Goal: Use online tool/utility: Utilize a website feature to perform a specific function

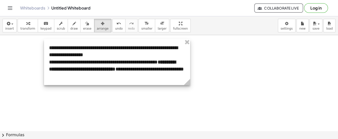
drag, startPoint x: 118, startPoint y: 55, endPoint x: 154, endPoint y: 54, distance: 35.9
click at [154, 54] on div at bounding box center [117, 62] width 146 height 46
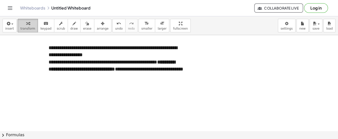
click at [28, 26] on button "transform" at bounding box center [28, 26] width 20 height 14
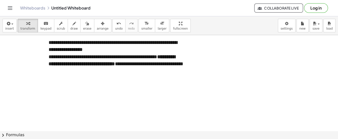
scroll to position [5, 0]
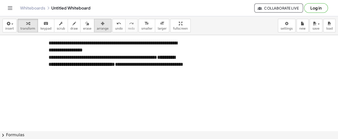
click at [99, 28] on button "arrange" at bounding box center [102, 26] width 17 height 14
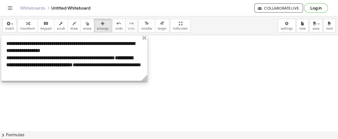
drag, startPoint x: 127, startPoint y: 71, endPoint x: 85, endPoint y: 71, distance: 42.2
click at [85, 71] on div at bounding box center [74, 58] width 146 height 46
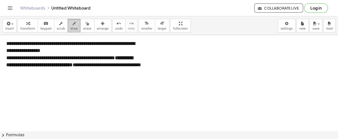
click at [70, 28] on span "draw" at bounding box center [74, 29] width 8 height 4
drag, startPoint x: 147, startPoint y: 57, endPoint x: 178, endPoint y: 48, distance: 32.7
drag, startPoint x: 176, startPoint y: 44, endPoint x: 179, endPoint y: 55, distance: 10.8
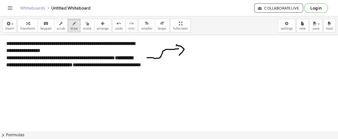
click at [10, 21] on div "button" at bounding box center [9, 23] width 9 height 6
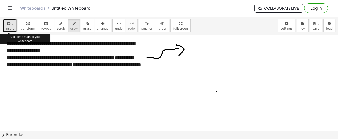
click at [9, 30] on span "insert" at bounding box center [9, 29] width 9 height 4
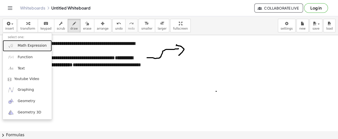
click at [22, 47] on span "Math Expression" at bounding box center [32, 45] width 29 height 5
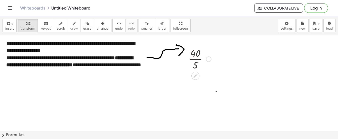
click at [194, 55] on div at bounding box center [200, 58] width 28 height 25
click at [195, 62] on div at bounding box center [200, 58] width 28 height 25
click at [195, 62] on div at bounding box center [199, 58] width 21 height 17
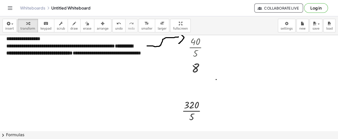
scroll to position [18, 0]
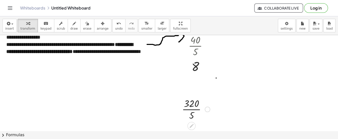
click at [196, 106] on div at bounding box center [195, 108] width 33 height 25
click at [196, 108] on div at bounding box center [195, 108] width 33 height 25
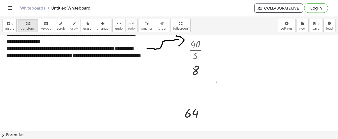
scroll to position [15, 0]
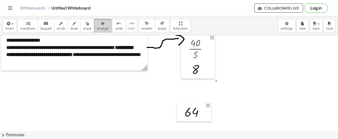
click at [97, 27] on span "arrange" at bounding box center [103, 29] width 12 height 4
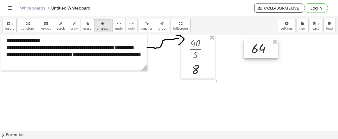
drag, startPoint x: 195, startPoint y: 113, endPoint x: 262, endPoint y: 49, distance: 92.2
click at [262, 49] on div at bounding box center [261, 48] width 34 height 19
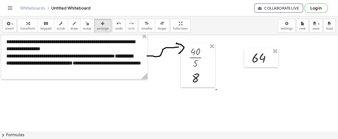
scroll to position [0, 0]
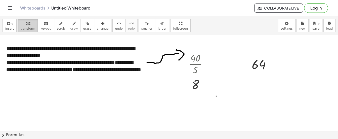
click at [26, 24] on icon "button" at bounding box center [28, 24] width 4 height 6
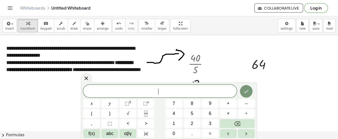
click at [251, 109] on div "​ x y ⬚ 2 ⬚ n 7 8 9 + – ( ) √ 4 5 6 × ÷ , ⬚ < > 1 2 3 f(x) abc αβγ | a | 0 . =" at bounding box center [168, 111] width 171 height 53
click at [211, 115] on span "6" at bounding box center [210, 113] width 3 height 7
click at [172, 116] on button "4" at bounding box center [173, 113] width 17 height 9
click at [173, 115] on div "6 4 ​ x y ⬚ 2 ⬚ n 7 8 9 + – ( ) √ 4 5 6 × ÷ , ⬚ < > 1 2 3 f(x) abc αβγ | a | 0 …" at bounding box center [168, 111] width 171 height 53
click at [173, 115] on span "4" at bounding box center [173, 113] width 3 height 7
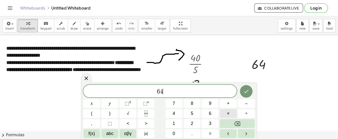
click at [231, 113] on button "×" at bounding box center [228, 113] width 17 height 9
click at [169, 116] on button "4" at bounding box center [173, 113] width 17 height 9
click at [243, 93] on icon "Done" at bounding box center [246, 91] width 6 height 6
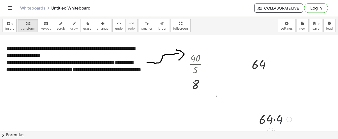
click at [282, 118] on div at bounding box center [275, 119] width 38 height 17
click at [282, 118] on div at bounding box center [275, 119] width 34 height 17
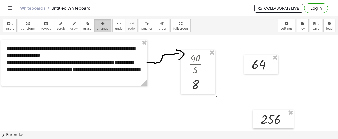
click at [97, 27] on span "arrange" at bounding box center [103, 29] width 12 height 4
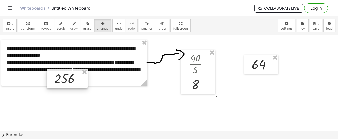
drag, startPoint x: 258, startPoint y: 119, endPoint x: 52, endPoint y: 78, distance: 210.3
click at [52, 78] on div at bounding box center [67, 78] width 41 height 19
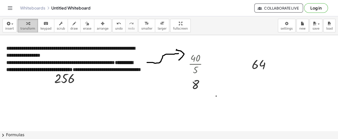
click at [26, 23] on icon "button" at bounding box center [28, 24] width 4 height 6
click at [72, 26] on icon "button" at bounding box center [74, 24] width 4 height 6
drag, startPoint x: 34, startPoint y: 51, endPoint x: 38, endPoint y: 51, distance: 3.8
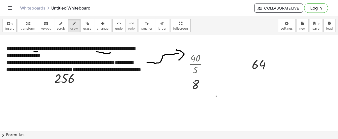
drag, startPoint x: 96, startPoint y: 51, endPoint x: 111, endPoint y: 52, distance: 15.1
drag, startPoint x: 124, startPoint y: 52, endPoint x: 138, endPoint y: 51, distance: 14.1
drag, startPoint x: 49, startPoint y: 73, endPoint x: 93, endPoint y: 73, distance: 43.7
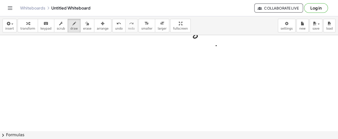
scroll to position [50, 0]
click at [83, 24] on div "button" at bounding box center [87, 23] width 8 height 6
click at [222, 47] on div at bounding box center [169, 112] width 338 height 254
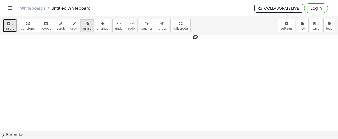
click at [14, 27] on button "insert" at bounding box center [10, 26] width 14 height 14
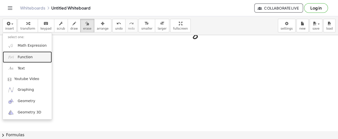
click at [27, 56] on span "Function" at bounding box center [25, 57] width 15 height 5
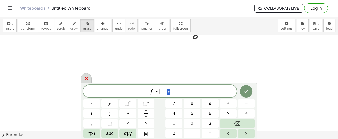
click at [85, 77] on icon at bounding box center [86, 79] width 4 height 4
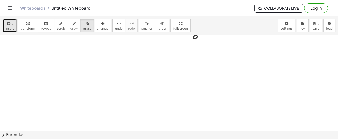
click at [9, 26] on icon "button" at bounding box center [8, 24] width 5 height 6
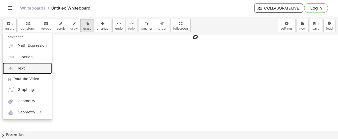
click at [31, 69] on link "Text" at bounding box center [27, 68] width 49 height 11
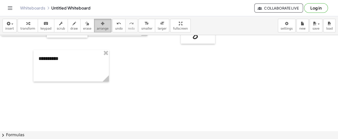
click at [97, 27] on span "arrange" at bounding box center [103, 29] width 12 height 4
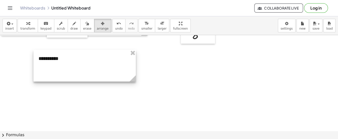
drag, startPoint x: 108, startPoint y: 79, endPoint x: 134, endPoint y: 90, distance: 29.1
click at [134, 90] on div "**********" at bounding box center [169, 112] width 338 height 254
drag, startPoint x: 133, startPoint y: 82, endPoint x: 140, endPoint y: 88, distance: 9.6
click at [140, 88] on div "**********" at bounding box center [169, 112] width 338 height 254
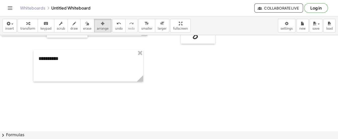
click at [130, 81] on div at bounding box center [169, 112] width 338 height 254
click at [129, 81] on div at bounding box center [169, 112] width 338 height 254
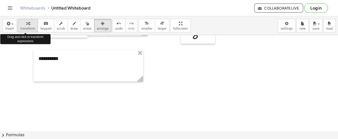
click at [26, 25] on icon "button" at bounding box center [28, 24] width 4 height 6
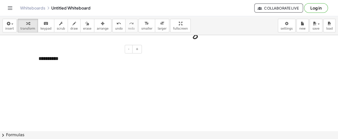
click at [74, 62] on div at bounding box center [87, 65] width 99 height 7
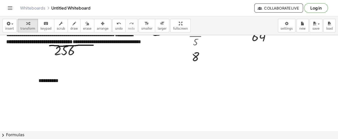
scroll to position [3, 0]
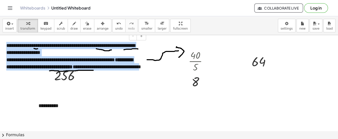
drag, startPoint x: 45, startPoint y: 74, endPoint x: 4, endPoint y: 44, distance: 50.7
click at [4, 44] on div "**********" at bounding box center [74, 60] width 146 height 46
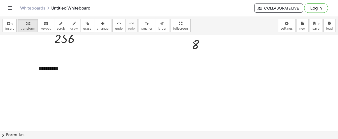
scroll to position [42, 0]
click at [59, 77] on div at bounding box center [87, 80] width 99 height 7
click at [84, 65] on div "**********" at bounding box center [88, 74] width 110 height 32
click at [89, 83] on div "*********" at bounding box center [87, 80] width 99 height 7
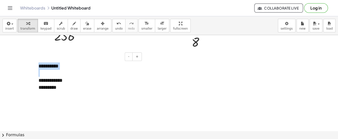
drag, startPoint x: 65, startPoint y: 69, endPoint x: 39, endPoint y: 67, distance: 26.2
click at [39, 67] on div "**********" at bounding box center [88, 81] width 110 height 46
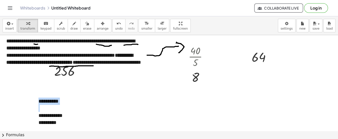
scroll to position [6, 0]
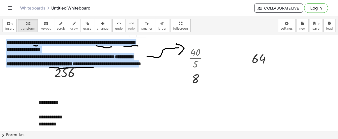
drag, startPoint x: 45, startPoint y: 72, endPoint x: 3, endPoint y: 42, distance: 51.6
click at [3, 42] on div "**********" at bounding box center [74, 57] width 146 height 46
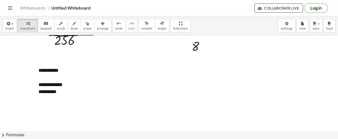
scroll to position [39, 0]
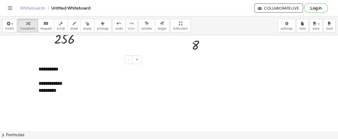
click at [80, 90] on div "*********" at bounding box center [87, 90] width 99 height 7
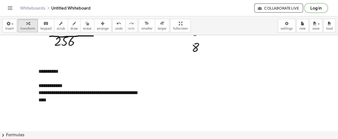
scroll to position [36, 0]
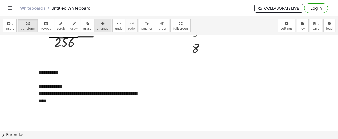
click at [101, 25] on icon "button" at bounding box center [103, 24] width 4 height 6
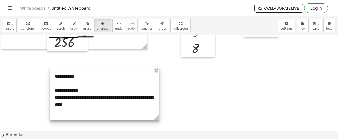
drag, startPoint x: 87, startPoint y: 78, endPoint x: 103, endPoint y: 82, distance: 16.3
click at [103, 82] on div at bounding box center [105, 94] width 110 height 53
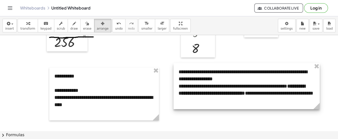
drag, startPoint x: 123, startPoint y: 44, endPoint x: 295, endPoint y: 104, distance: 182.2
click at [295, 104] on div at bounding box center [246, 86] width 146 height 46
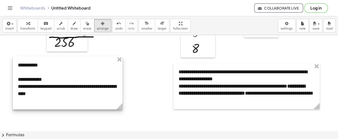
drag, startPoint x: 110, startPoint y: 91, endPoint x: 72, endPoint y: 79, distance: 39.2
click at [72, 79] on div at bounding box center [68, 83] width 110 height 53
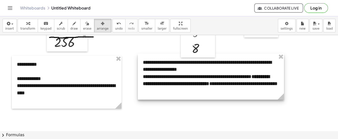
drag, startPoint x: 207, startPoint y: 90, endPoint x: 171, endPoint y: 81, distance: 37.1
click at [171, 81] on div at bounding box center [211, 77] width 146 height 46
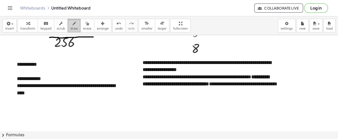
click at [70, 28] on span "draw" at bounding box center [74, 29] width 8 height 4
drag, startPoint x: 232, startPoint y: 87, endPoint x: 265, endPoint y: 87, distance: 32.9
click at [265, 87] on div at bounding box center [169, 126] width 338 height 254
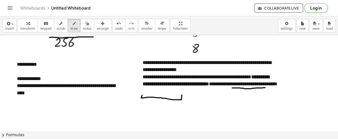
drag, startPoint x: 182, startPoint y: 95, endPoint x: 142, endPoint y: 95, distance: 39.7
click at [142, 95] on div at bounding box center [169, 126] width 338 height 254
drag, startPoint x: 252, startPoint y: 81, endPoint x: 265, endPoint y: 87, distance: 13.8
click at [265, 87] on div at bounding box center [169, 126] width 338 height 254
drag, startPoint x: 232, startPoint y: 86, endPoint x: 264, endPoint y: 87, distance: 32.2
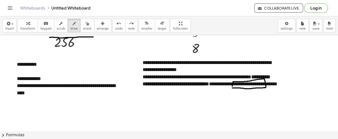
click at [264, 87] on div at bounding box center [169, 126] width 338 height 254
drag, startPoint x: 265, startPoint y: 87, endPoint x: 270, endPoint y: 95, distance: 9.1
click at [270, 95] on div at bounding box center [169, 126] width 338 height 254
drag, startPoint x: 268, startPoint y: 94, endPoint x: 273, endPoint y: 94, distance: 4.5
click at [273, 94] on div at bounding box center [169, 126] width 338 height 254
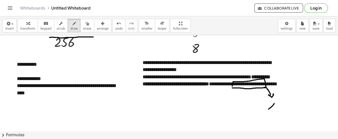
drag, startPoint x: 274, startPoint y: 103, endPoint x: 268, endPoint y: 109, distance: 8.4
click at [268, 109] on div at bounding box center [169, 126] width 338 height 254
drag, startPoint x: 269, startPoint y: 104, endPoint x: 274, endPoint y: 110, distance: 7.3
click at [274, 110] on div at bounding box center [169, 126] width 338 height 254
drag, startPoint x: 170, startPoint y: 66, endPoint x: 191, endPoint y: 66, distance: 21.4
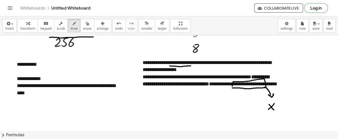
click at [191, 66] on div at bounding box center [169, 126] width 338 height 254
drag, startPoint x: 233, startPoint y: 65, endPoint x: 249, endPoint y: 65, distance: 15.6
click at [249, 65] on div at bounding box center [169, 126] width 338 height 254
drag, startPoint x: 259, startPoint y: 65, endPoint x: 275, endPoint y: 65, distance: 16.3
click at [275, 65] on div at bounding box center [169, 126] width 338 height 254
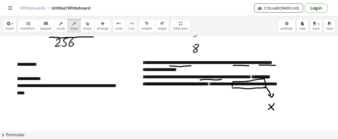
drag, startPoint x: 200, startPoint y: 80, endPoint x: 221, endPoint y: 79, distance: 21.4
click at [221, 79] on div at bounding box center [169, 126] width 338 height 254
drag, startPoint x: 221, startPoint y: 80, endPoint x: 224, endPoint y: 80, distance: 3.0
click at [224, 80] on div at bounding box center [169, 126] width 338 height 254
drag, startPoint x: 15, startPoint y: 84, endPoint x: 12, endPoint y: 83, distance: 3.2
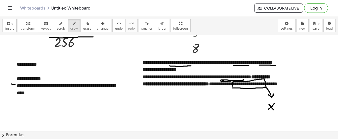
click at [12, 83] on div at bounding box center [169, 126] width 338 height 254
drag, startPoint x: 259, startPoint y: 65, endPoint x: 276, endPoint y: 66, distance: 17.4
click at [276, 66] on div at bounding box center [169, 126] width 338 height 254
drag, startPoint x: 145, startPoint y: 87, endPoint x: 155, endPoint y: 87, distance: 9.8
click at [155, 87] on div at bounding box center [169, 126] width 338 height 254
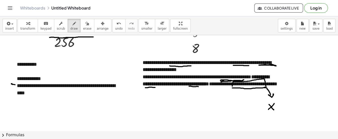
drag, startPoint x: 189, startPoint y: 86, endPoint x: 198, endPoint y: 86, distance: 9.3
click at [198, 86] on div at bounding box center [169, 126] width 338 height 254
drag, startPoint x: 260, startPoint y: 58, endPoint x: 260, endPoint y: 62, distance: 4.5
click at [260, 62] on div at bounding box center [169, 126] width 338 height 254
drag, startPoint x: 260, startPoint y: 58, endPoint x: 275, endPoint y: 65, distance: 17.5
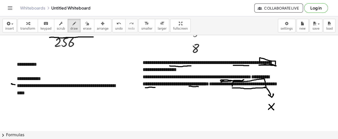
click at [275, 65] on div at bounding box center [169, 126] width 338 height 254
drag, startPoint x: 260, startPoint y: 61, endPoint x: 269, endPoint y: 64, distance: 8.9
click at [269, 64] on div at bounding box center [169, 126] width 338 height 254
drag, startPoint x: 188, startPoint y: 83, endPoint x: 200, endPoint y: 84, distance: 11.7
click at [200, 84] on div at bounding box center [169, 126] width 338 height 254
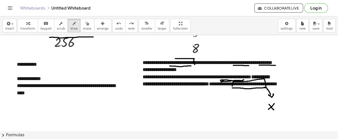
drag, startPoint x: 175, startPoint y: 58, endPoint x: 195, endPoint y: 64, distance: 20.5
click at [195, 64] on div at bounding box center [169, 126] width 338 height 254
drag, startPoint x: 252, startPoint y: 64, endPoint x: 234, endPoint y: 64, distance: 17.8
click at [234, 64] on div at bounding box center [169, 126] width 338 height 254
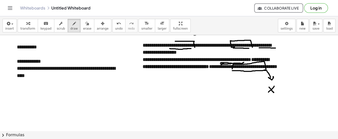
scroll to position [54, 0]
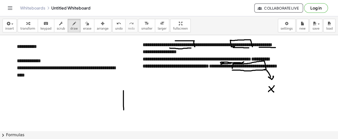
drag, startPoint x: 123, startPoint y: 90, endPoint x: 124, endPoint y: 110, distance: 19.3
click at [124, 110] on div at bounding box center [169, 108] width 338 height 254
drag, startPoint x: 120, startPoint y: 107, endPoint x: 128, endPoint y: 112, distance: 9.5
click at [128, 112] on div at bounding box center [169, 108] width 338 height 254
drag, startPoint x: 166, startPoint y: 92, endPoint x: 166, endPoint y: 108, distance: 15.8
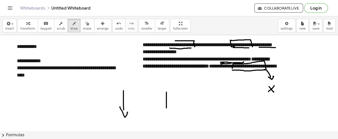
click at [166, 108] on div at bounding box center [169, 108] width 338 height 254
drag, startPoint x: 162, startPoint y: 107, endPoint x: 171, endPoint y: 109, distance: 9.3
click at [171, 109] on div at bounding box center [169, 108] width 338 height 254
drag, startPoint x: 216, startPoint y: 113, endPoint x: 215, endPoint y: 91, distance: 21.1
click at [215, 91] on div at bounding box center [169, 108] width 338 height 254
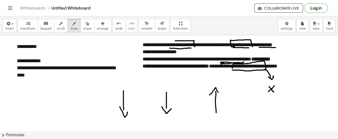
drag, startPoint x: 209, startPoint y: 95, endPoint x: 218, endPoint y: 92, distance: 9.1
click at [218, 92] on div at bounding box center [169, 108] width 338 height 254
drag, startPoint x: 240, startPoint y: 93, endPoint x: 239, endPoint y: 107, distance: 13.8
click at [239, 107] on div at bounding box center [169, 108] width 338 height 254
drag, startPoint x: 234, startPoint y: 98, endPoint x: 243, endPoint y: 92, distance: 10.7
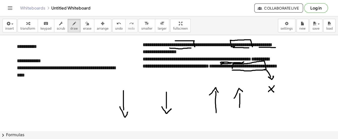
click at [243, 92] on div at bounding box center [169, 108] width 338 height 254
drag, startPoint x: 115, startPoint y: 94, endPoint x: 173, endPoint y: 90, distance: 58.6
click at [173, 90] on div at bounding box center [169, 108] width 338 height 254
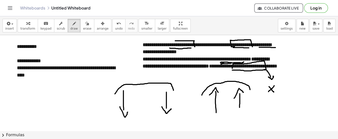
drag, startPoint x: 202, startPoint y: 95, endPoint x: 250, endPoint y: 90, distance: 48.7
click at [250, 90] on div at bounding box center [169, 108] width 338 height 254
click at [12, 25] on div "button" at bounding box center [9, 23] width 9 height 6
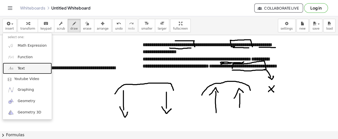
click at [18, 66] on span "Text" at bounding box center [21, 68] width 7 height 5
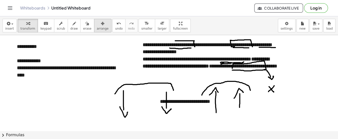
click at [97, 29] on span "arrange" at bounding box center [103, 29] width 12 height 4
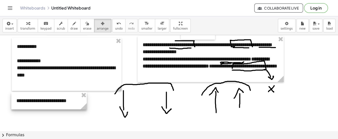
drag, startPoint x: 178, startPoint y: 105, endPoint x: 35, endPoint y: 104, distance: 142.7
click at [35, 104] on div at bounding box center [48, 100] width 75 height 17
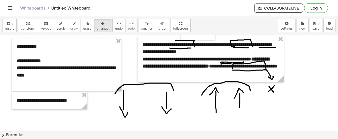
click at [82, 125] on div at bounding box center [169, 108] width 338 height 254
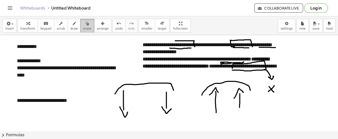
click at [83, 24] on div "button" at bounding box center [87, 23] width 8 height 6
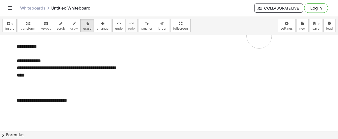
drag, startPoint x: 128, startPoint y: 99, endPoint x: 232, endPoint y: 83, distance: 105.5
click at [232, 83] on div at bounding box center [169, 108] width 338 height 254
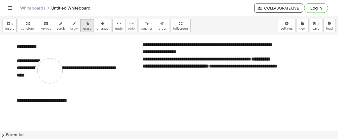
drag, startPoint x: 47, startPoint y: 70, endPoint x: 50, endPoint y: 71, distance: 2.5
click at [50, 71] on div at bounding box center [169, 108] width 338 height 254
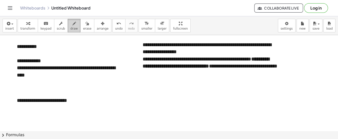
click at [72, 23] on icon "button" at bounding box center [74, 24] width 4 height 6
drag, startPoint x: 47, startPoint y: 70, endPoint x: 78, endPoint y: 70, distance: 30.6
click at [78, 70] on div at bounding box center [169, 108] width 338 height 254
drag, startPoint x: 174, startPoint y: 47, endPoint x: 194, endPoint y: 48, distance: 19.4
click at [194, 48] on div at bounding box center [169, 108] width 338 height 254
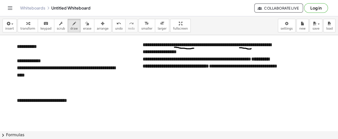
drag, startPoint x: 239, startPoint y: 47, endPoint x: 251, endPoint y: 48, distance: 11.6
click at [251, 48] on div at bounding box center [169, 108] width 338 height 254
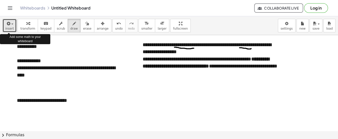
click at [9, 27] on span "insert" at bounding box center [9, 29] width 9 height 4
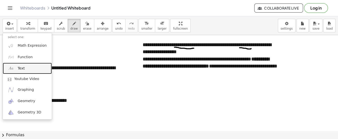
click at [29, 70] on link "Text" at bounding box center [27, 68] width 49 height 11
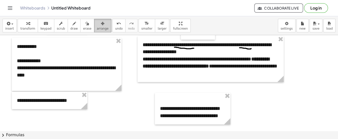
click at [97, 27] on span "arrange" at bounding box center [103, 29] width 12 height 4
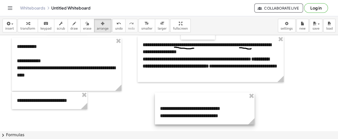
drag, startPoint x: 229, startPoint y: 123, endPoint x: 253, endPoint y: 127, distance: 24.5
click at [253, 127] on div "**********" at bounding box center [169, 108] width 338 height 254
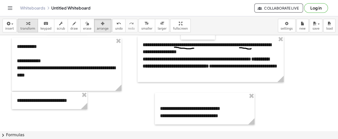
click at [20, 23] on div "button" at bounding box center [27, 23] width 15 height 6
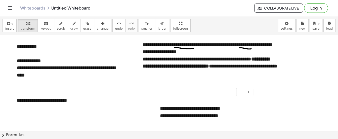
click at [232, 114] on div "**********" at bounding box center [204, 109] width 99 height 32
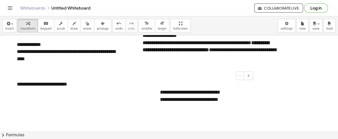
scroll to position [92, 0]
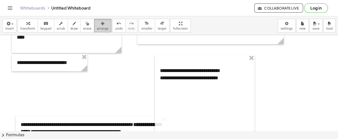
click at [101, 25] on icon "button" at bounding box center [103, 24] width 4 height 6
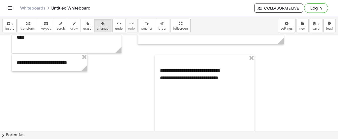
drag, startPoint x: 124, startPoint y: 126, endPoint x: 91, endPoint y: 150, distance: 40.7
click at [91, 139] on html "**********" at bounding box center [169, 69] width 338 height 139
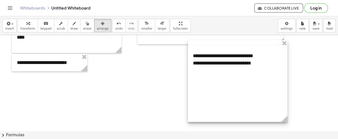
drag, startPoint x: 222, startPoint y: 62, endPoint x: 254, endPoint y: 47, distance: 36.1
click at [254, 47] on div at bounding box center [237, 81] width 99 height 82
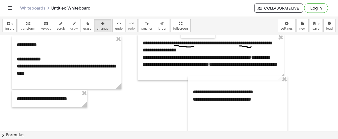
scroll to position [55, 0]
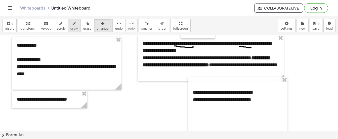
click at [70, 27] on span "draw" at bounding box center [74, 29] width 8 height 4
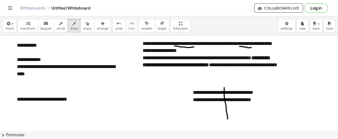
drag, startPoint x: 224, startPoint y: 87, endPoint x: 228, endPoint y: 118, distance: 31.1
click at [228, 118] on div at bounding box center [169, 107] width 338 height 254
drag, startPoint x: 224, startPoint y: 89, endPoint x: 225, endPoint y: 147, distance: 57.8
click at [225, 139] on html "**********" at bounding box center [169, 69] width 338 height 139
drag, startPoint x: 188, startPoint y: 107, endPoint x: 264, endPoint y: 106, distance: 75.6
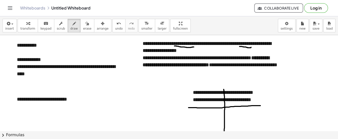
click at [264, 106] on div at bounding box center [169, 107] width 338 height 254
drag, startPoint x: 204, startPoint y: 113, endPoint x: 200, endPoint y: 113, distance: 4.1
click at [200, 113] on div at bounding box center [169, 107] width 338 height 254
drag, startPoint x: 205, startPoint y: 115, endPoint x: 201, endPoint y: 121, distance: 7.2
click at [201, 121] on div at bounding box center [169, 107] width 338 height 254
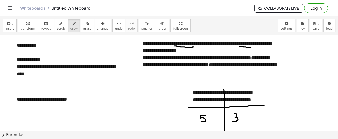
drag, startPoint x: 234, startPoint y: 113, endPoint x: 233, endPoint y: 121, distance: 8.5
click at [233, 121] on div at bounding box center [169, 107] width 338 height 254
drag, startPoint x: 241, startPoint y: 114, endPoint x: 241, endPoint y: 117, distance: 3.0
click at [241, 117] on div at bounding box center [169, 107] width 338 height 254
drag, startPoint x: 241, startPoint y: 114, endPoint x: 244, endPoint y: 121, distance: 7.7
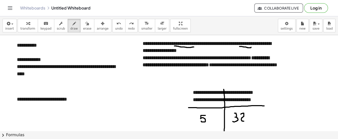
click at [244, 121] on div at bounding box center [169, 107] width 338 height 254
click at [248, 115] on div at bounding box center [169, 107] width 338 height 254
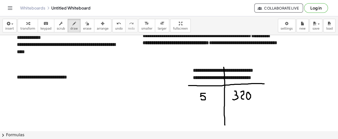
scroll to position [77, 0]
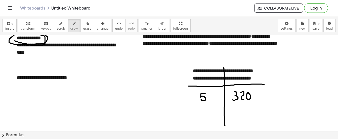
drag, startPoint x: 15, startPoint y: 41, endPoint x: 11, endPoint y: 34, distance: 7.6
click at [11, 34] on div "**********" at bounding box center [169, 77] width 338 height 123
drag, startPoint x: 246, startPoint y: 115, endPoint x: 238, endPoint y: 120, distance: 10.1
click at [238, 120] on div at bounding box center [169, 85] width 338 height 254
drag, startPoint x: 239, startPoint y: 114, endPoint x: 243, endPoint y: 122, distance: 9.2
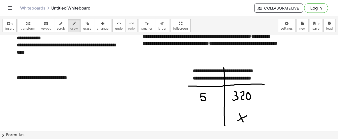
click at [243, 122] on div at bounding box center [169, 85] width 338 height 254
drag, startPoint x: 220, startPoint y: 39, endPoint x: 241, endPoint y: 38, distance: 20.9
click at [241, 38] on div at bounding box center [169, 85] width 338 height 254
drag, startPoint x: 200, startPoint y: 112, endPoint x: 205, endPoint y: 116, distance: 6.8
click at [205, 116] on div at bounding box center [169, 85] width 338 height 254
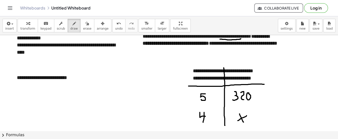
drag, startPoint x: 204, startPoint y: 112, endPoint x: 203, endPoint y: 122, distance: 10.1
click at [203, 122] on div at bounding box center [169, 85] width 338 height 254
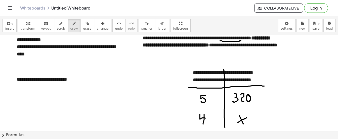
scroll to position [75, 0]
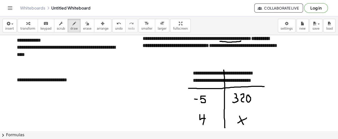
drag, startPoint x: 197, startPoint y: 99, endPoint x: 192, endPoint y: 98, distance: 5.4
click at [192, 98] on div at bounding box center [169, 88] width 338 height 254
drag, startPoint x: 232, startPoint y: 97, endPoint x: 223, endPoint y: 98, distance: 9.1
click at [223, 98] on div at bounding box center [169, 88] width 338 height 254
drag, startPoint x: 194, startPoint y: 120, endPoint x: 187, endPoint y: 121, distance: 7.6
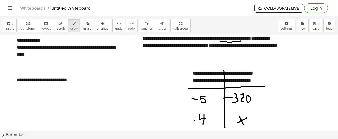
click at [187, 121] on div at bounding box center [169, 88] width 338 height 254
drag, startPoint x: 250, startPoint y: 122, endPoint x: 251, endPoint y: 119, distance: 2.9
click at [251, 119] on div at bounding box center [169, 88] width 338 height 254
drag, startPoint x: 45, startPoint y: 41, endPoint x: 47, endPoint y: 40, distance: 2.6
click at [47, 40] on div at bounding box center [169, 88] width 338 height 254
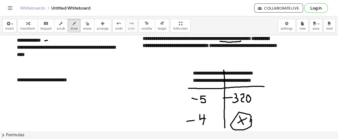
drag, startPoint x: 41, startPoint y: 47, endPoint x: 47, endPoint y: 44, distance: 6.8
click at [47, 44] on div at bounding box center [169, 88] width 338 height 254
drag, startPoint x: 12, startPoint y: 37, endPoint x: 28, endPoint y: 59, distance: 26.9
click at [28, 59] on div at bounding box center [169, 88] width 338 height 254
drag, startPoint x: 250, startPoint y: 117, endPoint x: 239, endPoint y: 113, distance: 11.8
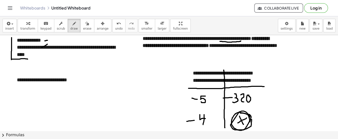
click at [239, 113] on div at bounding box center [169, 88] width 338 height 254
click at [83, 24] on div "button" at bounding box center [87, 23] width 8 height 6
drag, startPoint x: 164, startPoint y: 109, endPoint x: 184, endPoint y: 117, distance: 21.4
click at [184, 117] on div at bounding box center [169, 88] width 338 height 254
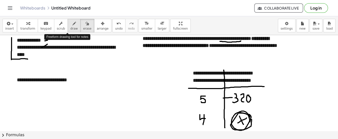
click at [70, 26] on div "button" at bounding box center [74, 23] width 8 height 6
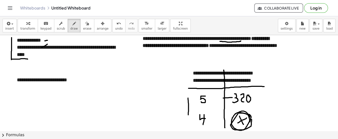
drag, startPoint x: 188, startPoint y: 98, endPoint x: 188, endPoint y: 115, distance: 16.8
click at [188, 115] on div at bounding box center [169, 88] width 338 height 254
drag, startPoint x: 183, startPoint y: 114, endPoint x: 192, endPoint y: 115, distance: 9.3
click at [192, 115] on div at bounding box center [169, 88] width 338 height 254
drag, startPoint x: 263, startPoint y: 97, endPoint x: 263, endPoint y: 114, distance: 17.3
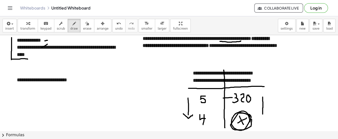
click at [263, 114] on div at bounding box center [169, 88] width 338 height 254
drag, startPoint x: 259, startPoint y: 112, endPoint x: 267, endPoint y: 115, distance: 8.6
click at [267, 115] on div at bounding box center [169, 88] width 338 height 254
drag, startPoint x: 76, startPoint y: 78, endPoint x: 87, endPoint y: 70, distance: 12.9
click at [87, 70] on div at bounding box center [169, 88] width 338 height 254
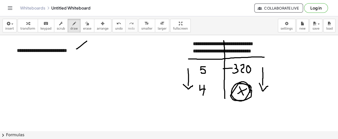
scroll to position [105, 0]
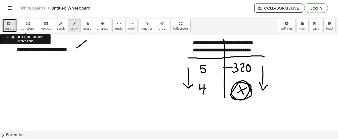
click at [11, 25] on div "button" at bounding box center [9, 23] width 9 height 6
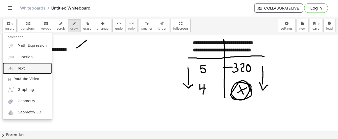
click at [23, 68] on span "Text" at bounding box center [21, 68] width 7 height 5
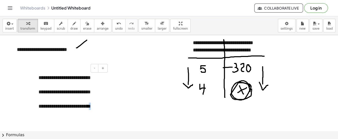
drag, startPoint x: 78, startPoint y: 107, endPoint x: 74, endPoint y: 107, distance: 4.5
click at [74, 107] on div "**********" at bounding box center [70, 106] width 65 height 7
drag, startPoint x: 40, startPoint y: 108, endPoint x: 25, endPoint y: 106, distance: 14.7
click at [25, 106] on div "**********" at bounding box center [169, 57] width 338 height 254
click at [46, 106] on div "**********" at bounding box center [70, 106] width 65 height 7
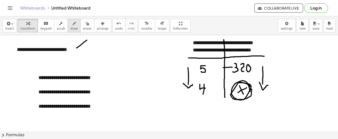
click at [70, 27] on span "draw" at bounding box center [74, 29] width 8 height 4
drag, startPoint x: 36, startPoint y: 84, endPoint x: 82, endPoint y: 82, distance: 45.5
click at [82, 82] on div at bounding box center [169, 57] width 338 height 254
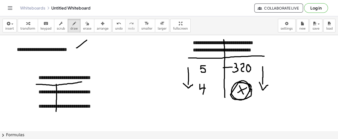
drag, startPoint x: 56, startPoint y: 84, endPoint x: 56, endPoint y: 111, distance: 27.1
click at [56, 111] on div at bounding box center [169, 57] width 338 height 254
drag, startPoint x: 78, startPoint y: 51, endPoint x: 84, endPoint y: 47, distance: 7.0
click at [84, 47] on div at bounding box center [169, 57] width 338 height 254
drag, startPoint x: 87, startPoint y: 94, endPoint x: 94, endPoint y: 94, distance: 6.8
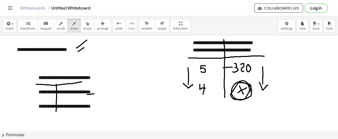
click at [94, 94] on div at bounding box center [169, 57] width 338 height 254
drag, startPoint x: 88, startPoint y: 99, endPoint x: 95, endPoint y: 99, distance: 6.8
click at [95, 99] on div at bounding box center [169, 57] width 338 height 254
drag, startPoint x: 43, startPoint y: 93, endPoint x: 69, endPoint y: 106, distance: 28.9
click at [69, 106] on div at bounding box center [169, 57] width 338 height 254
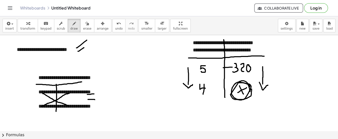
drag, startPoint x: 41, startPoint y: 106, endPoint x: 69, endPoint y: 93, distance: 31.1
click at [69, 93] on div at bounding box center [169, 57] width 338 height 254
drag, startPoint x: 104, startPoint y: 92, endPoint x: 109, endPoint y: 100, distance: 9.3
click at [109, 100] on div at bounding box center [169, 57] width 338 height 254
click at [114, 93] on div at bounding box center [169, 57] width 338 height 254
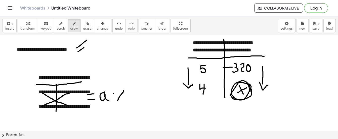
drag, startPoint x: 124, startPoint y: 90, endPoint x: 117, endPoint y: 101, distance: 12.3
click at [117, 101] on div at bounding box center [169, 57] width 338 height 254
drag, startPoint x: 117, startPoint y: 92, endPoint x: 123, endPoint y: 100, distance: 10.0
click at [123, 100] on div at bounding box center [169, 57] width 338 height 254
drag, startPoint x: 129, startPoint y: 94, endPoint x: 133, endPoint y: 94, distance: 3.5
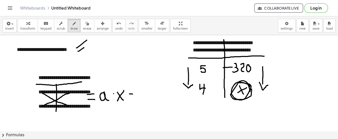
click at [133, 94] on div at bounding box center [169, 57] width 338 height 254
drag, startPoint x: 130, startPoint y: 97, endPoint x: 133, endPoint y: 97, distance: 3.0
click at [133, 97] on div at bounding box center [169, 57] width 338 height 254
drag, startPoint x: 141, startPoint y: 92, endPoint x: 142, endPoint y: 98, distance: 6.1
click at [142, 98] on div at bounding box center [169, 57] width 338 height 254
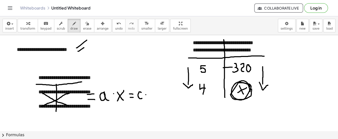
click at [146, 94] on div at bounding box center [169, 57] width 338 height 254
drag, startPoint x: 148, startPoint y: 89, endPoint x: 149, endPoint y: 97, distance: 8.1
click at [149, 97] on div at bounding box center [169, 57] width 338 height 254
click at [83, 29] on span "erase" at bounding box center [87, 29] width 8 height 4
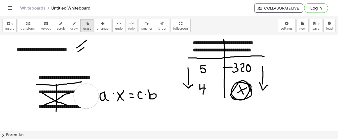
click at [86, 96] on div at bounding box center [169, 57] width 338 height 254
click at [113, 94] on div at bounding box center [169, 57] width 338 height 254
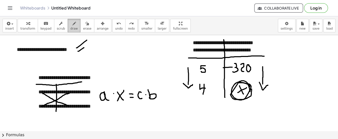
click at [72, 25] on icon "button" at bounding box center [74, 24] width 4 height 6
click at [113, 94] on div at bounding box center [169, 57] width 338 height 254
click at [146, 93] on div at bounding box center [169, 57] width 338 height 254
click at [118, 104] on div at bounding box center [169, 57] width 338 height 254
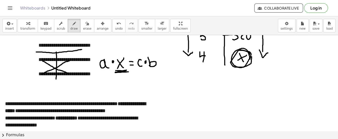
scroll to position [137, 0]
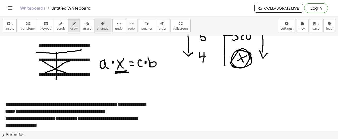
click at [101, 23] on icon "button" at bounding box center [103, 24] width 4 height 6
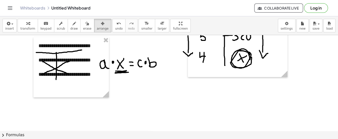
drag, startPoint x: 82, startPoint y: 114, endPoint x: 72, endPoint y: 150, distance: 37.9
click at [72, 139] on html "**********" at bounding box center [169, 69] width 338 height 139
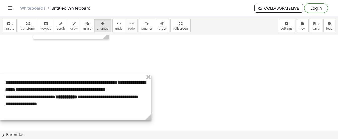
scroll to position [206, 0]
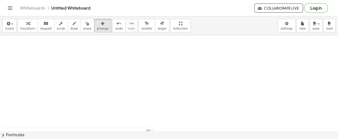
drag, startPoint x: 132, startPoint y: 85, endPoint x: 126, endPoint y: 150, distance: 65.5
click at [126, 139] on html "**********" at bounding box center [169, 69] width 338 height 139
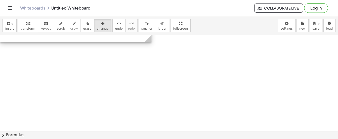
scroll to position [345, 0]
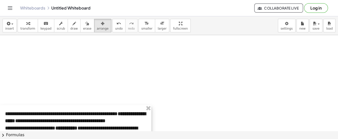
drag, startPoint x: 136, startPoint y: 35, endPoint x: 131, endPoint y: 150, distance: 115.4
click at [131, 139] on html "**********" at bounding box center [169, 69] width 338 height 139
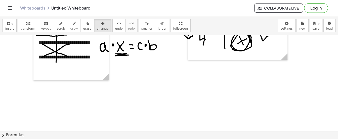
scroll to position [153, 0]
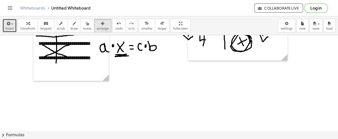
click at [7, 25] on icon "button" at bounding box center [8, 24] width 5 height 6
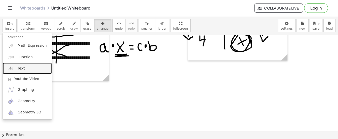
click at [26, 69] on link "Text" at bounding box center [27, 68] width 49 height 11
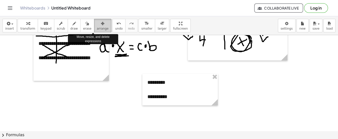
click at [97, 27] on span "arrange" at bounding box center [103, 29] width 12 height 4
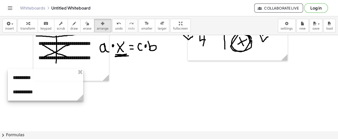
drag, startPoint x: 184, startPoint y: 92, endPoint x: 49, endPoint y: 88, distance: 134.7
click at [49, 88] on div at bounding box center [45, 85] width 75 height 32
click at [144, 105] on div at bounding box center [169, 123] width 338 height 482
click at [70, 28] on span "draw" at bounding box center [74, 29] width 8 height 4
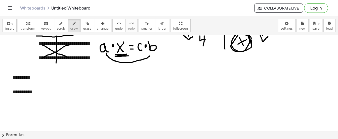
drag, startPoint x: 106, startPoint y: 53, endPoint x: 149, endPoint y: 56, distance: 43.3
click at [149, 56] on div at bounding box center [169, 123] width 338 height 482
drag, startPoint x: 146, startPoint y: 55, endPoint x: 151, endPoint y: 58, distance: 6.0
click at [151, 58] on div at bounding box center [169, 123] width 338 height 482
drag, startPoint x: 110, startPoint y: 72, endPoint x: 101, endPoint y: 81, distance: 12.8
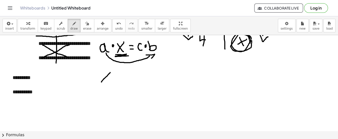
click at [101, 81] on div at bounding box center [169, 123] width 338 height 482
drag, startPoint x: 102, startPoint y: 74, endPoint x: 111, endPoint y: 82, distance: 12.2
click at [111, 82] on div at bounding box center [169, 123] width 338 height 482
drag, startPoint x: 118, startPoint y: 75, endPoint x: 126, endPoint y: 75, distance: 7.8
click at [126, 75] on div at bounding box center [169, 123] width 338 height 482
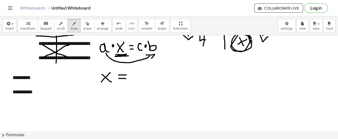
drag, startPoint x: 119, startPoint y: 78, endPoint x: 126, endPoint y: 78, distance: 7.5
click at [126, 78] on div at bounding box center [169, 123] width 338 height 482
drag, startPoint x: 132, startPoint y: 77, endPoint x: 164, endPoint y: 76, distance: 31.9
click at [164, 76] on div at bounding box center [169, 123] width 338 height 482
drag, startPoint x: 139, startPoint y: 66, endPoint x: 139, endPoint y: 72, distance: 5.8
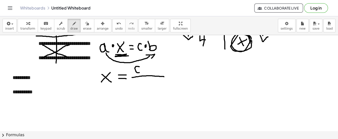
click at [139, 72] on div at bounding box center [169, 123] width 338 height 482
click at [144, 67] on div at bounding box center [169, 123] width 338 height 482
drag, startPoint x: 150, startPoint y: 64, endPoint x: 151, endPoint y: 70, distance: 6.3
click at [151, 70] on div at bounding box center [169, 123] width 338 height 482
drag, startPoint x: 147, startPoint y: 81, endPoint x: 150, endPoint y: 87, distance: 7.4
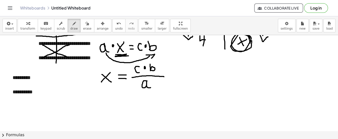
click at [150, 87] on div at bounding box center [169, 123] width 338 height 482
drag, startPoint x: 100, startPoint y: 87, endPoint x: 112, endPoint y: 86, distance: 11.8
click at [112, 86] on div at bounding box center [169, 123] width 338 height 482
drag, startPoint x: 101, startPoint y: 87, endPoint x: 106, endPoint y: 87, distance: 4.5
click at [106, 87] on div at bounding box center [169, 123] width 338 height 482
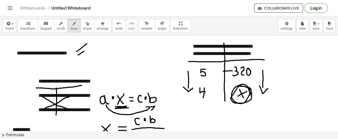
scroll to position [104, 0]
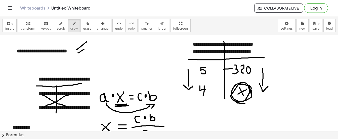
drag, startPoint x: 236, startPoint y: 102, endPoint x: 243, endPoint y: 102, distance: 6.8
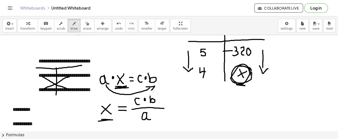
scroll to position [122, 0]
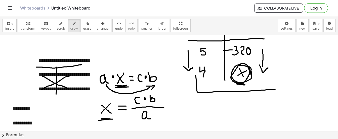
drag, startPoint x: 195, startPoint y: 75, endPoint x: 278, endPoint y: 73, distance: 82.2
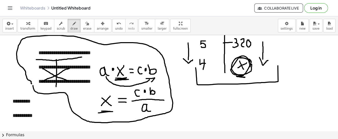
scroll to position [128, 0]
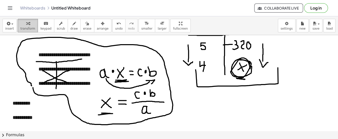
click at [29, 26] on div "button" at bounding box center [27, 23] width 15 height 6
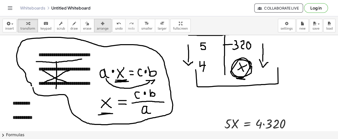
click at [97, 27] on span "arrange" at bounding box center [103, 29] width 12 height 4
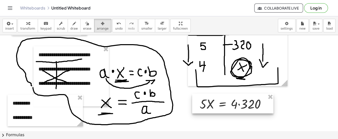
drag, startPoint x: 246, startPoint y: 127, endPoint x: 222, endPoint y: 107, distance: 31.6
click at [222, 107] on div at bounding box center [232, 104] width 81 height 20
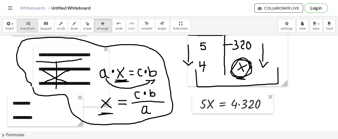
click at [26, 27] on span "transform" at bounding box center [27, 29] width 15 height 4
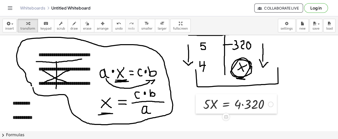
drag, startPoint x: 198, startPoint y: 113, endPoint x: 202, endPoint y: 113, distance: 3.5
click at [202, 113] on div at bounding box center [199, 104] width 8 height 20
click at [72, 25] on icon "button" at bounding box center [74, 24] width 4 height 6
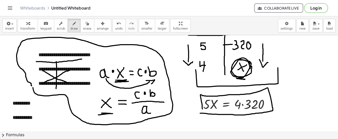
drag, startPoint x: 200, startPoint y: 113, endPoint x: 202, endPoint y: 110, distance: 4.1
drag, startPoint x: 210, startPoint y: 48, endPoint x: 231, endPoint y: 61, distance: 24.8
drag, startPoint x: 205, startPoint y: 112, endPoint x: 212, endPoint y: 111, distance: 7.6
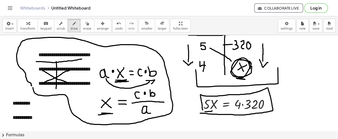
drag, startPoint x: 208, startPoint y: 64, endPoint x: 230, endPoint y: 49, distance: 26.8
drag, startPoint x: 235, startPoint y: 111, endPoint x: 258, endPoint y: 111, distance: 23.1
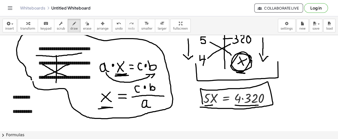
scroll to position [128, 0]
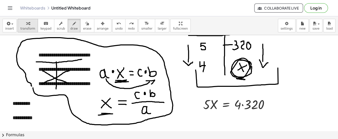
click at [26, 25] on icon "button" at bounding box center [28, 24] width 4 height 6
drag, startPoint x: 207, startPoint y: 107, endPoint x: 249, endPoint y: 120, distance: 43.9
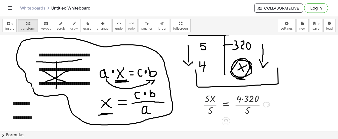
click at [210, 106] on div at bounding box center [236, 104] width 72 height 25
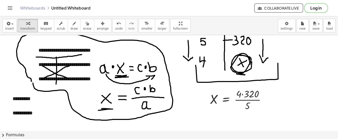
scroll to position [128, 0]
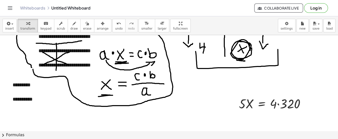
scroll to position [143, 0]
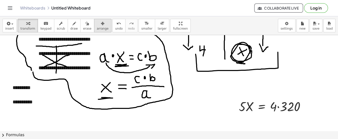
click at [97, 25] on div "button" at bounding box center [103, 23] width 12 height 6
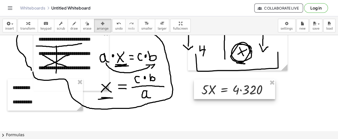
drag, startPoint x: 265, startPoint y: 104, endPoint x: 228, endPoint y: 87, distance: 41.0
click at [228, 87] on div at bounding box center [234, 90] width 81 height 20
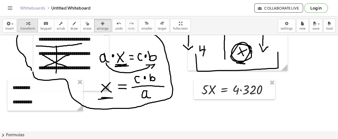
click at [27, 22] on icon "button" at bounding box center [28, 24] width 4 height 6
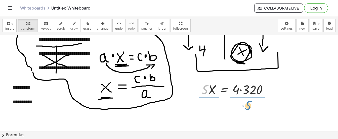
drag, startPoint x: 203, startPoint y: 90, endPoint x: 247, endPoint y: 106, distance: 46.5
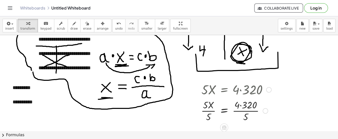
click at [209, 111] on div at bounding box center [235, 110] width 75 height 25
click at [209, 111] on div at bounding box center [236, 110] width 75 height 25
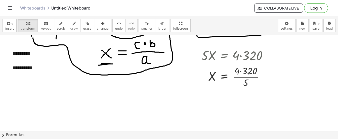
scroll to position [172, 0]
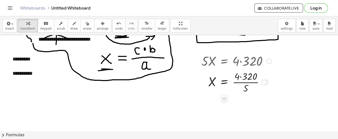
click at [241, 77] on div at bounding box center [236, 81] width 75 height 25
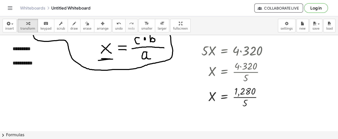
scroll to position [184, 0]
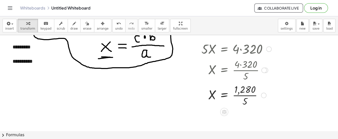
click at [246, 95] on div at bounding box center [236, 94] width 75 height 25
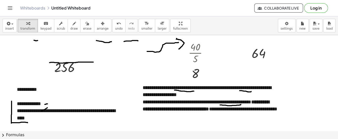
scroll to position [0, 0]
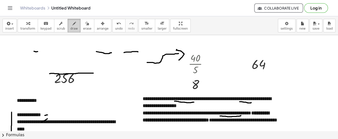
click at [70, 22] on div "button" at bounding box center [74, 23] width 8 height 6
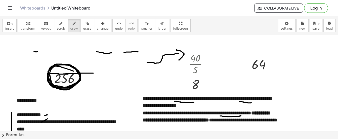
drag, startPoint x: 74, startPoint y: 71, endPoint x: 60, endPoint y: 88, distance: 21.8
click at [80, 27] on button "erase" at bounding box center [87, 26] width 14 height 14
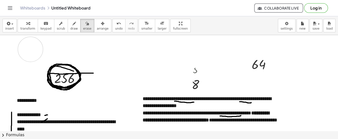
drag, startPoint x: 110, startPoint y: 52, endPoint x: 30, endPoint y: 49, distance: 79.7
drag, startPoint x: 92, startPoint y: 68, endPoint x: 96, endPoint y: 69, distance: 4.7
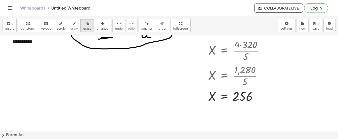
scroll to position [211, 0]
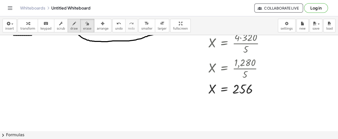
click at [72, 26] on icon "button" at bounding box center [74, 24] width 4 height 6
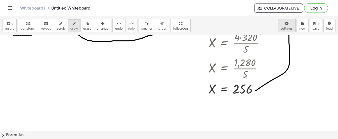
drag, startPoint x: 255, startPoint y: 90, endPoint x: 287, endPoint y: 31, distance: 67.5
click at [287, 31] on div "**********" at bounding box center [169, 77] width 338 height 123
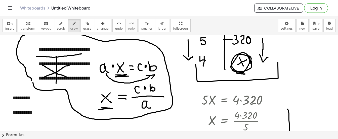
scroll to position [148, 0]
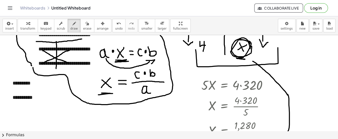
drag, startPoint x: 288, startPoint y: 95, endPoint x: 252, endPoint y: 61, distance: 48.9
click at [252, 61] on div at bounding box center [169, 128] width 338 height 482
drag, startPoint x: 252, startPoint y: 64, endPoint x: 264, endPoint y: 56, distance: 13.9
click at [264, 56] on div at bounding box center [169, 128] width 338 height 482
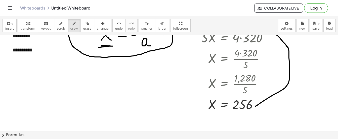
scroll to position [186, 0]
